Goal: Navigation & Orientation: Go to known website

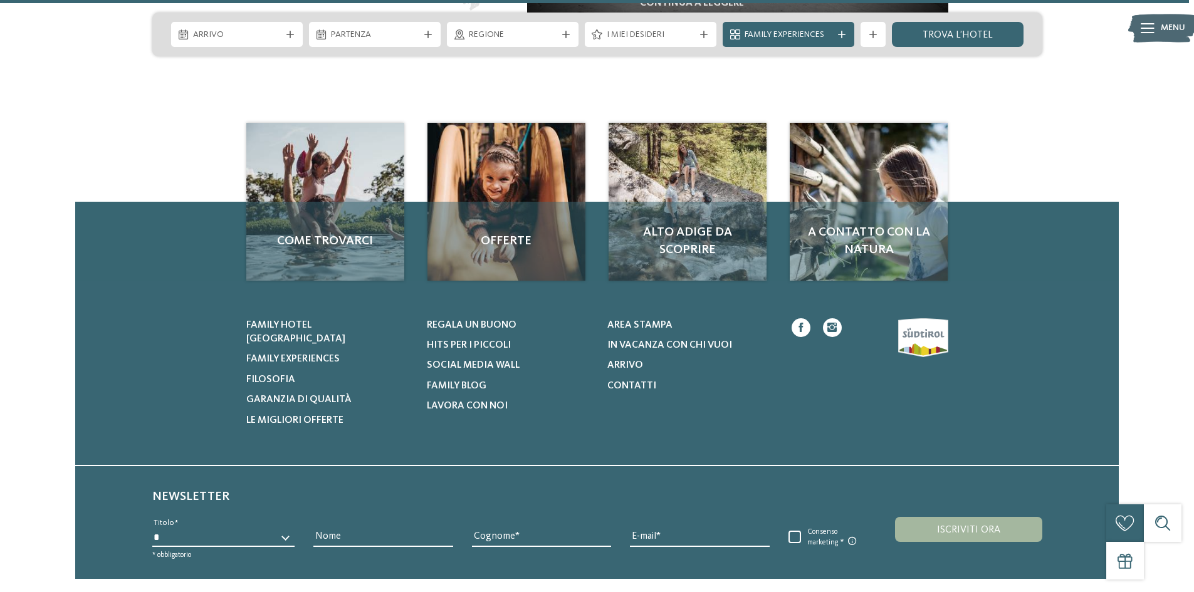
scroll to position [5849, 0]
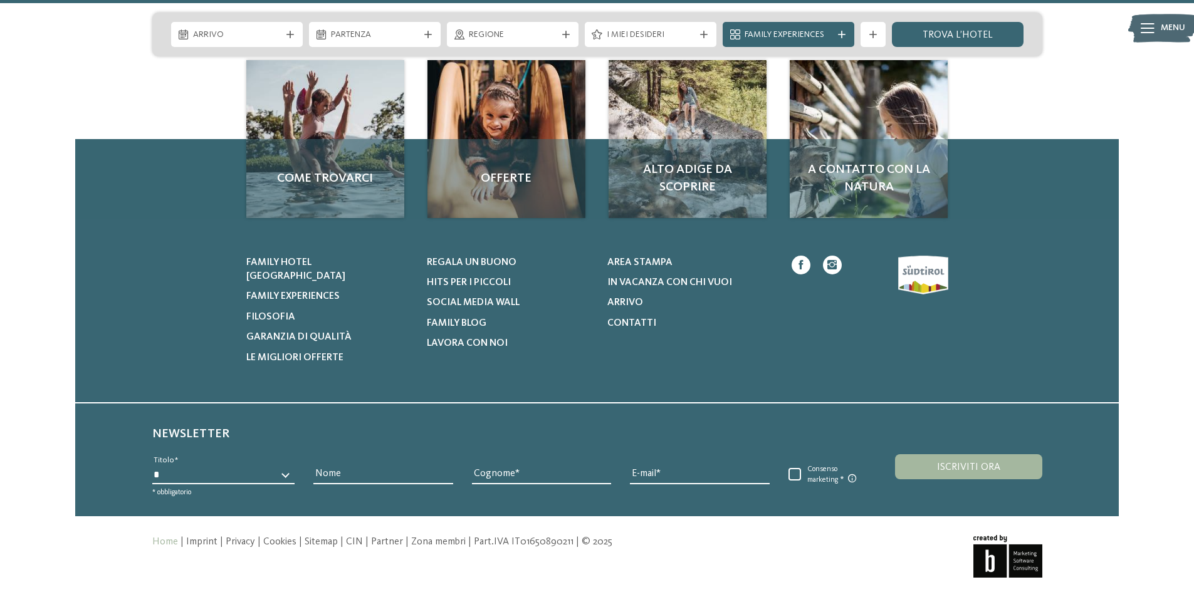
click at [833, 260] on icon at bounding box center [831, 264] width 9 height 9
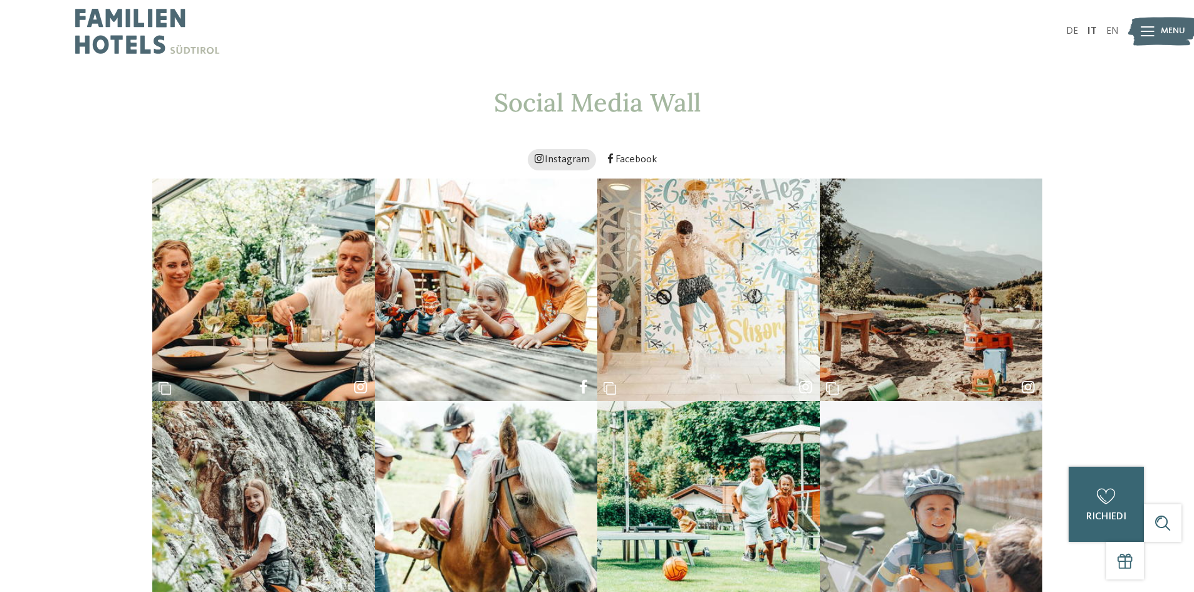
click at [575, 160] on link "Instagram" at bounding box center [562, 159] width 68 height 21
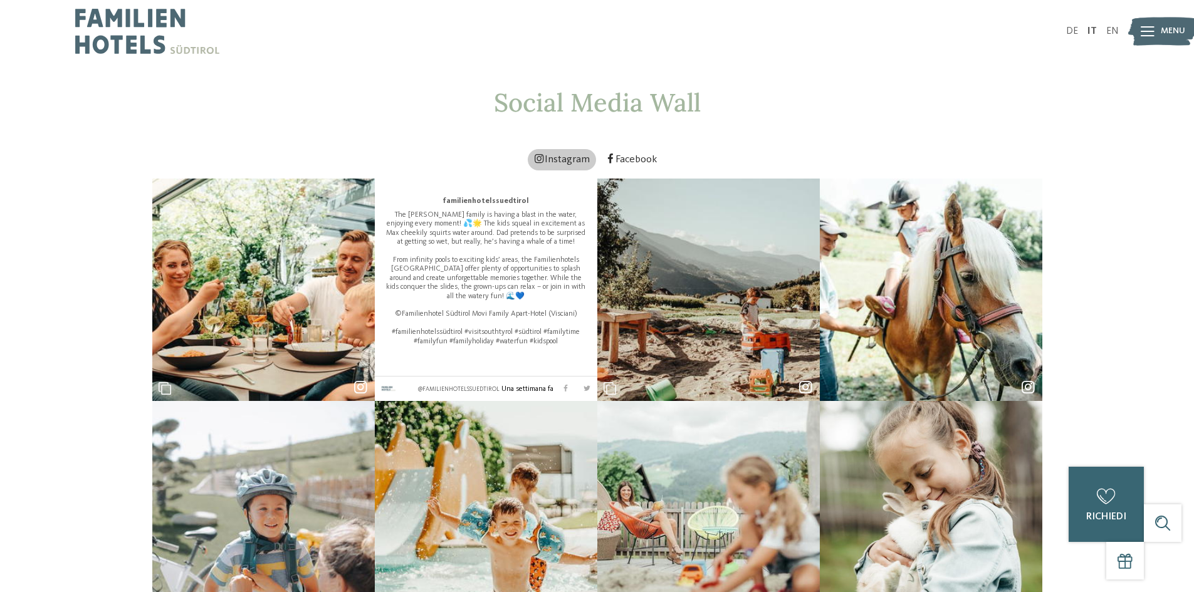
click at [472, 366] on div "familienhotelssuedtirol The Smith family is having a blast in the water, enjoyi…" at bounding box center [486, 290] width 222 height 222
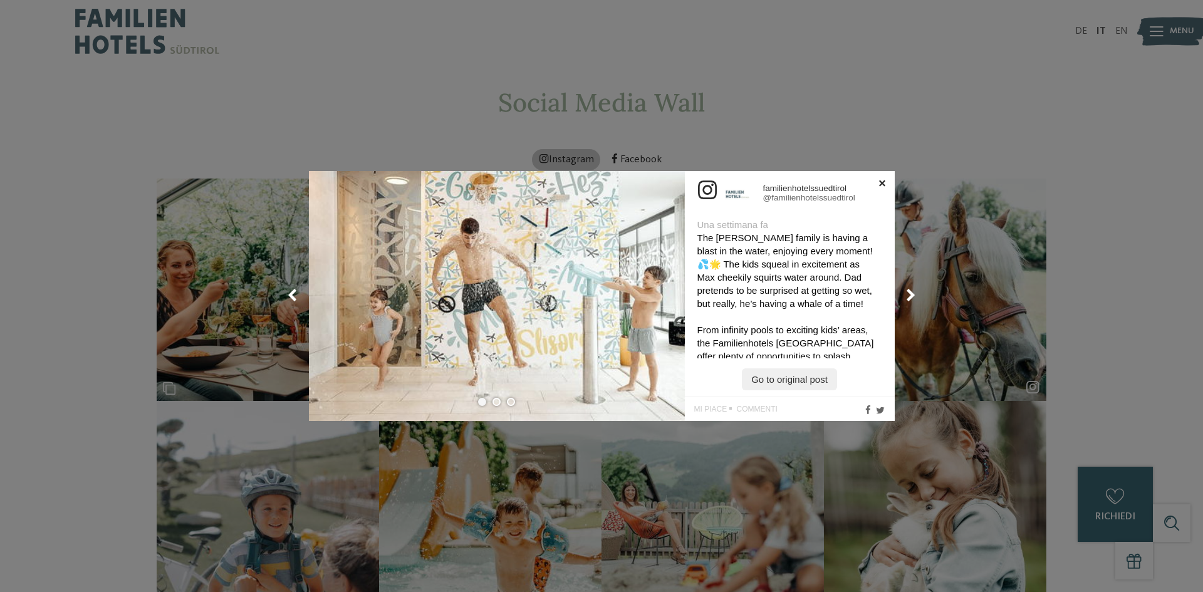
drag, startPoint x: 714, startPoint y: 185, endPoint x: 773, endPoint y: 191, distance: 58.6
click at [717, 184] on icon at bounding box center [708, 190] width 22 height 22
click at [774, 191] on span "familienhotelssuedtirol" at bounding box center [805, 188] width 84 height 9
drag, startPoint x: 866, startPoint y: 197, endPoint x: 768, endPoint y: 202, distance: 97.9
click at [768, 202] on div "familienhotelssuedtirol @familienhotelssuedtirol" at bounding box center [818, 193] width 110 height 19
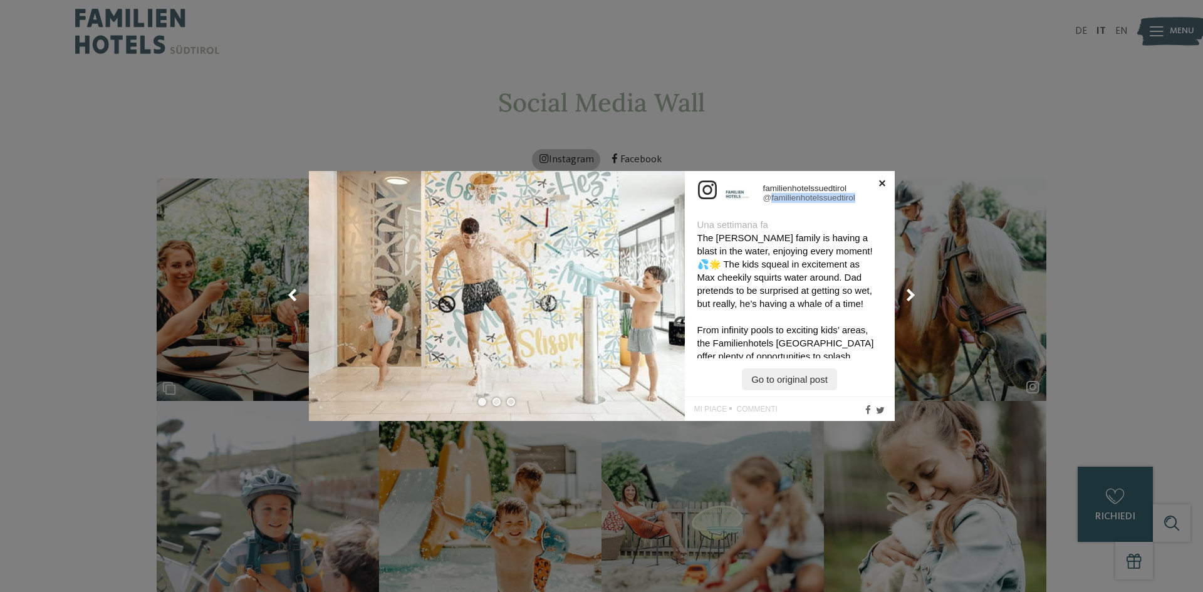
copy link "familienhotelssuedtirol"
click at [805, 378] on link "Go to original post" at bounding box center [789, 380] width 95 height 22
